Goal: Task Accomplishment & Management: Manage account settings

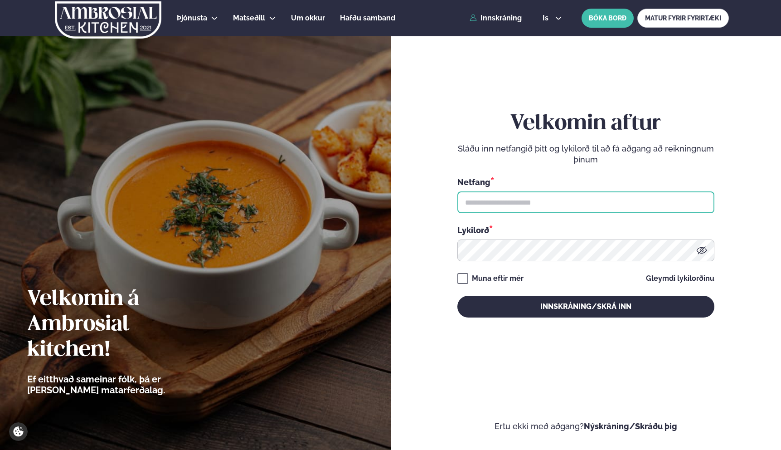
click at [511, 207] on input "text" at bounding box center [585, 202] width 257 height 22
type input "**********"
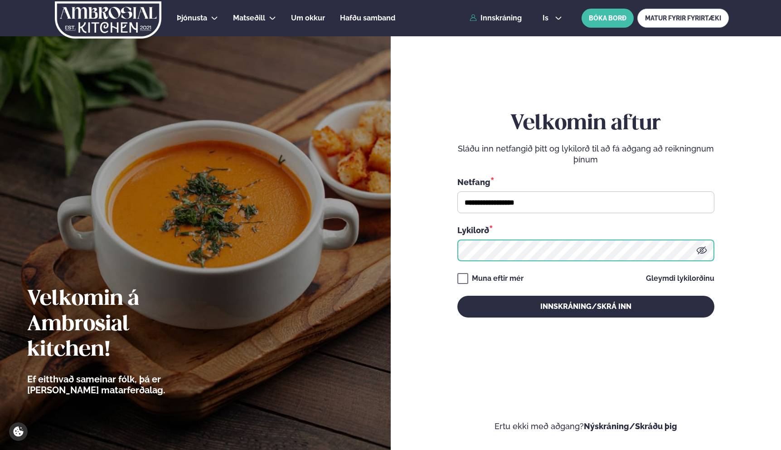
click at [457, 296] on button "Innskráning/Skrá inn" at bounding box center [585, 307] width 257 height 22
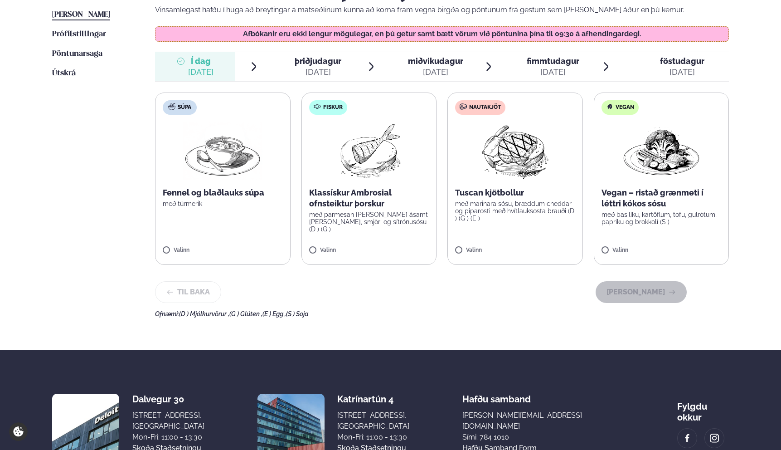
scroll to position [259, 0]
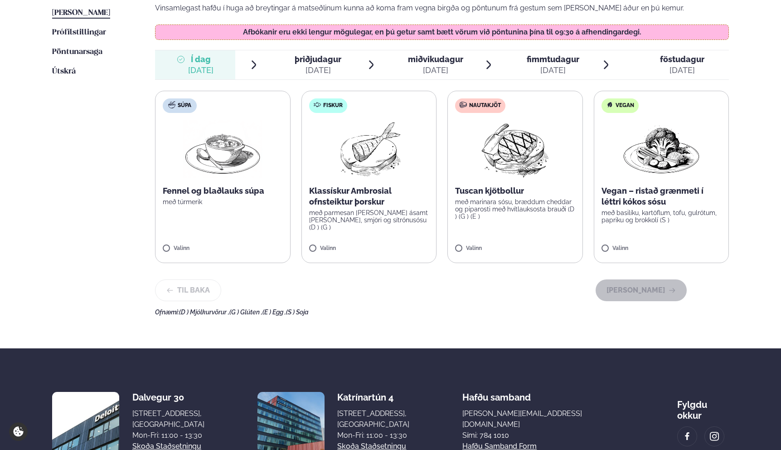
click at [477, 253] on div "Valinn" at bounding box center [515, 250] width 120 height 10
click at [624, 292] on button "[PERSON_NAME]" at bounding box center [641, 290] width 91 height 22
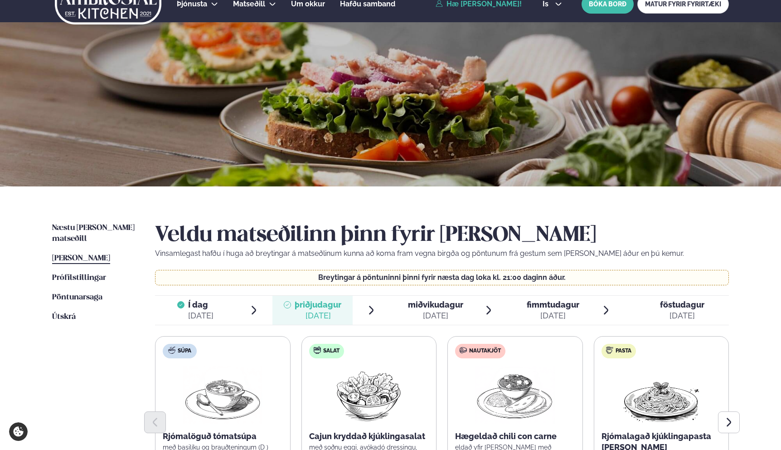
scroll to position [0, 0]
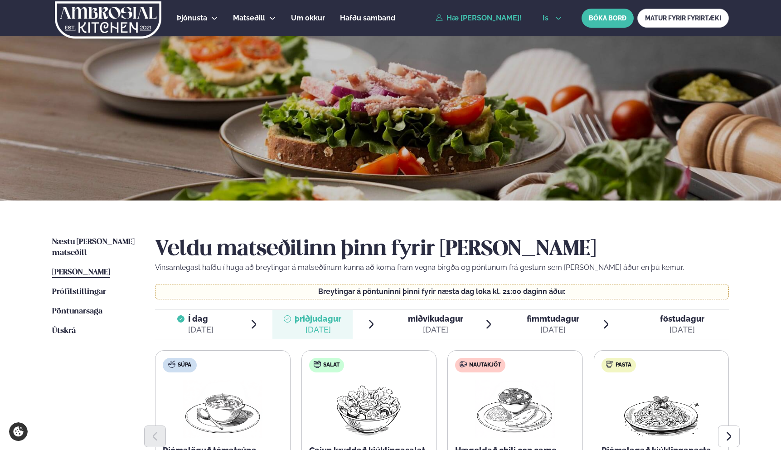
click at [549, 17] on span "is" at bounding box center [547, 18] width 9 height 7
click at [545, 35] on link "en" at bounding box center [552, 34] width 34 height 18
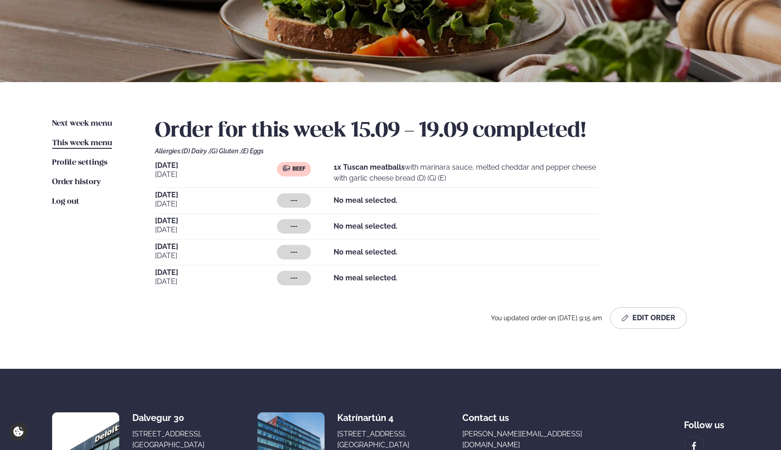
scroll to position [217, 0]
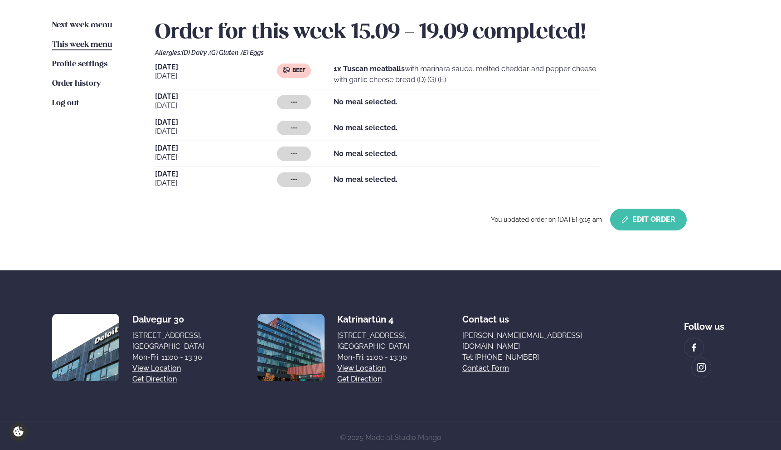
click at [639, 229] on button "Edit Order" at bounding box center [648, 219] width 77 height 22
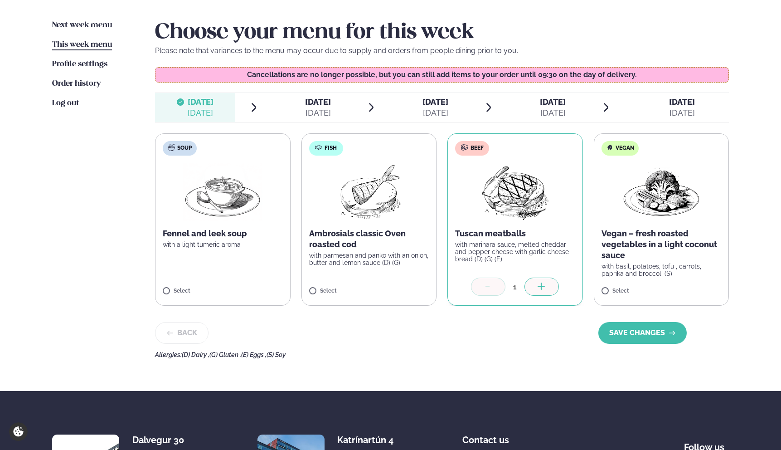
click at [340, 121] on span "[DATE] [DATE]" at bounding box center [312, 107] width 80 height 29
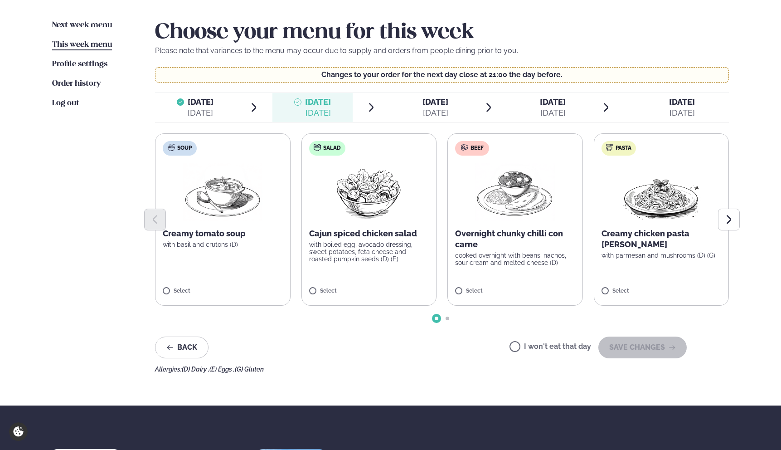
click at [379, 253] on p "with boiled egg, avocado dressing, sweet potatoes, feta cheese and roasted pump…" at bounding box center [369, 252] width 120 height 22
click at [631, 350] on button "SAVE CHANGES" at bounding box center [642, 347] width 88 height 22
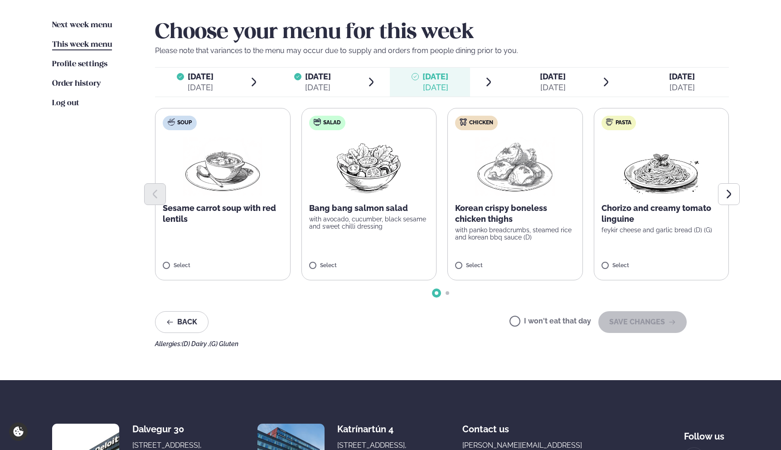
click at [549, 241] on label "Chicken Korean crispy boneless chicken thighs with panko breadcrumbs, steamed r…" at bounding box center [515, 194] width 136 height 172
click at [634, 319] on button "SAVE CHANGES" at bounding box center [642, 322] width 88 height 22
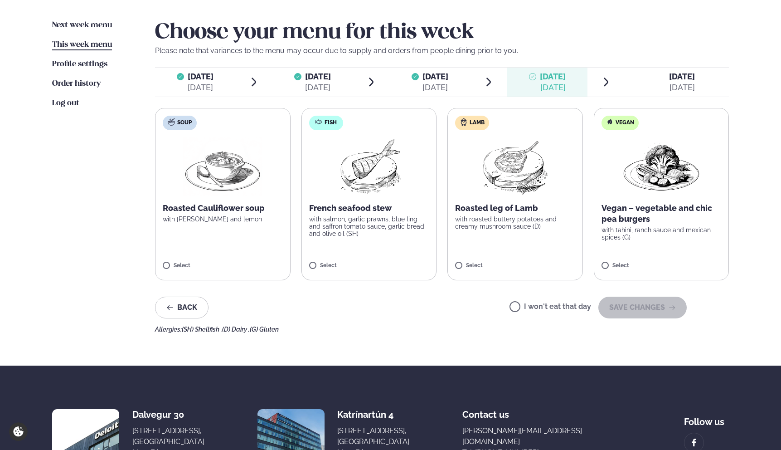
click at [568, 240] on label "Lamb Roasted leg of Lamb with roasted buttery potatoes and creamy mushroom sauc…" at bounding box center [515, 194] width 136 height 172
click at [626, 301] on button "SAVE CHANGES" at bounding box center [642, 307] width 88 height 22
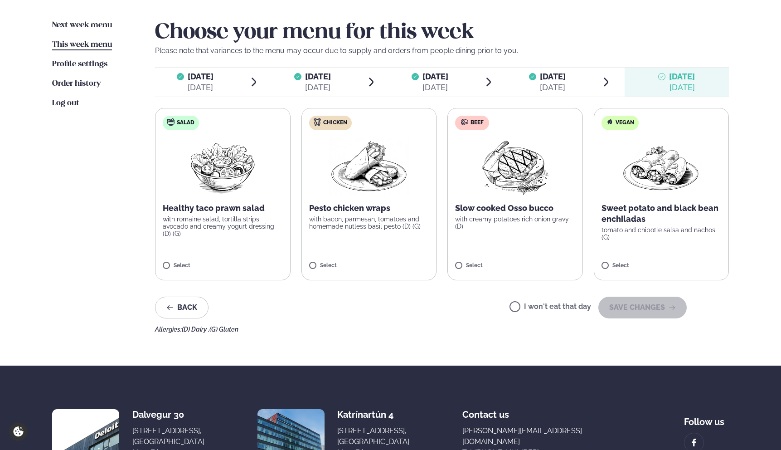
click at [551, 93] on span "[DATE] [DATE]" at bounding box center [547, 82] width 80 height 29
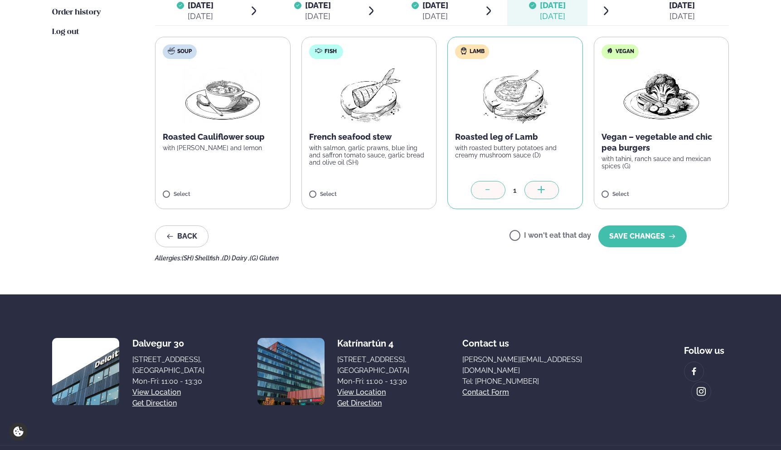
scroll to position [306, 0]
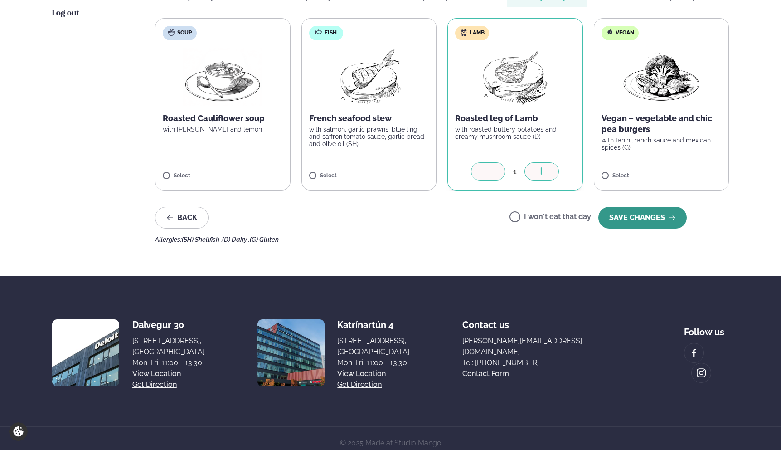
click at [621, 219] on button "SAVE CHANGES" at bounding box center [642, 218] width 88 height 22
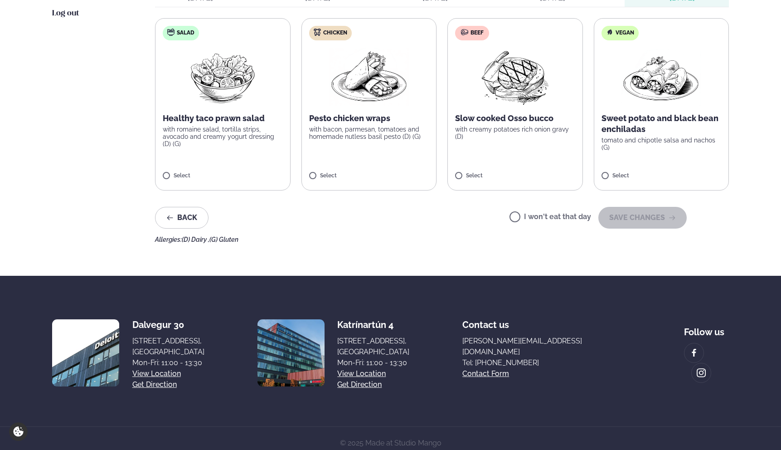
click at [554, 217] on label "I won't eat that day" at bounding box center [550, 218] width 82 height 10
click at [627, 223] on button "SAVE CHANGES" at bounding box center [642, 218] width 88 height 22
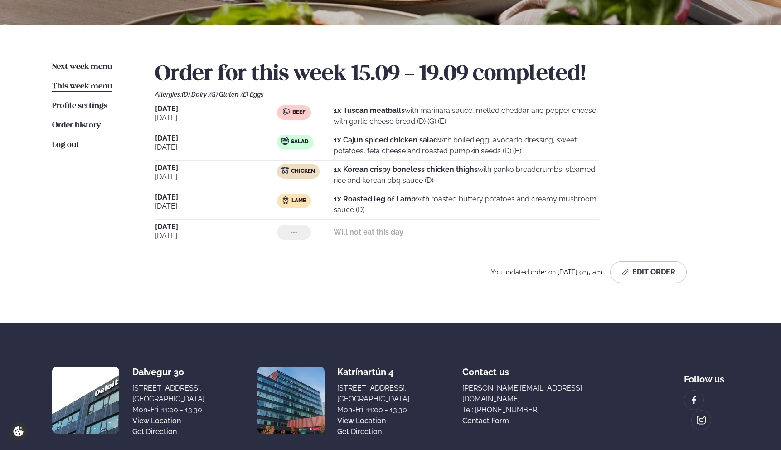
scroll to position [157, 0]
